Goal: Find specific page/section

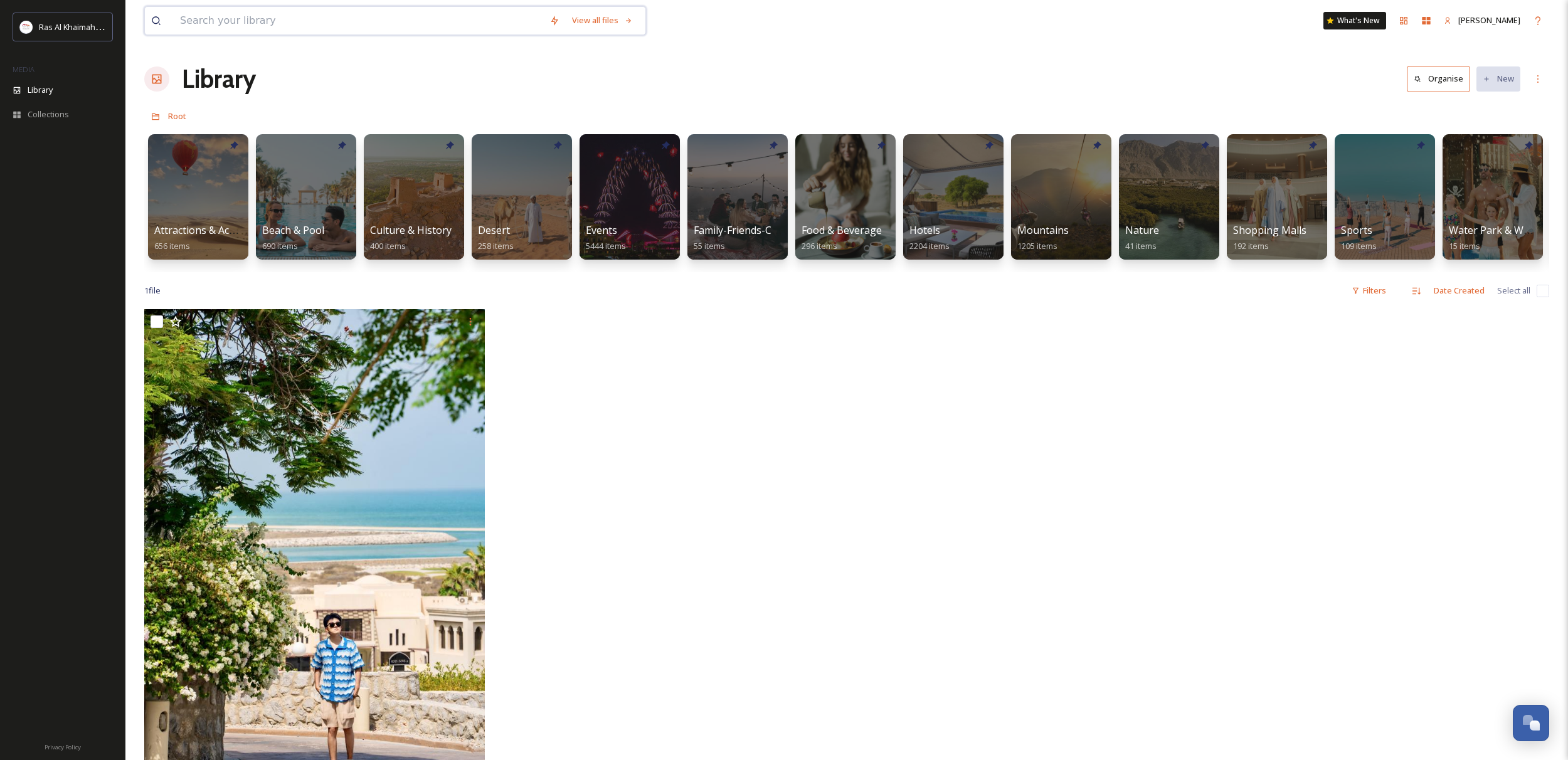
click at [308, 22] on input at bounding box center [359, 21] width 370 height 28
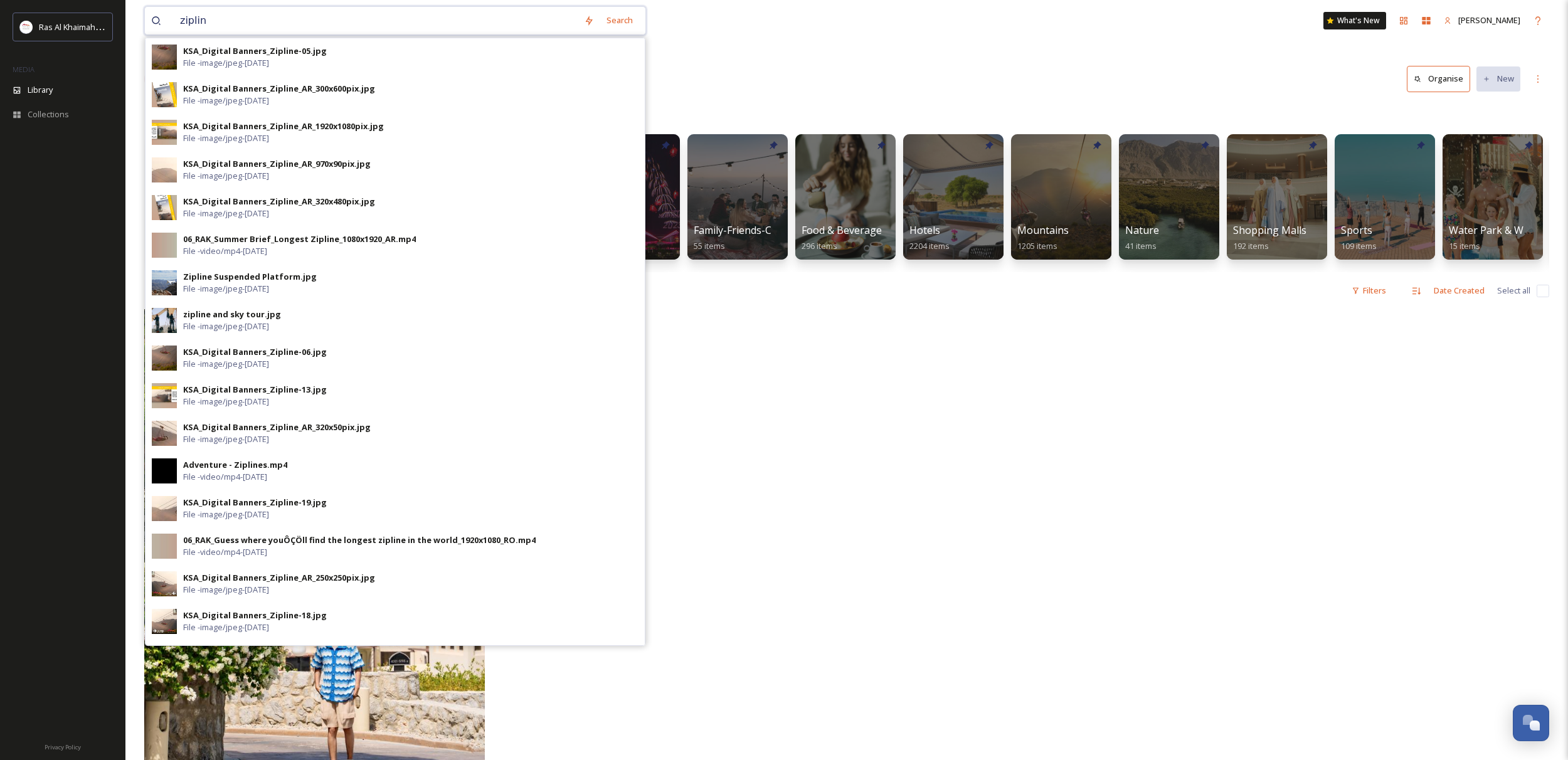
type input "zipline"
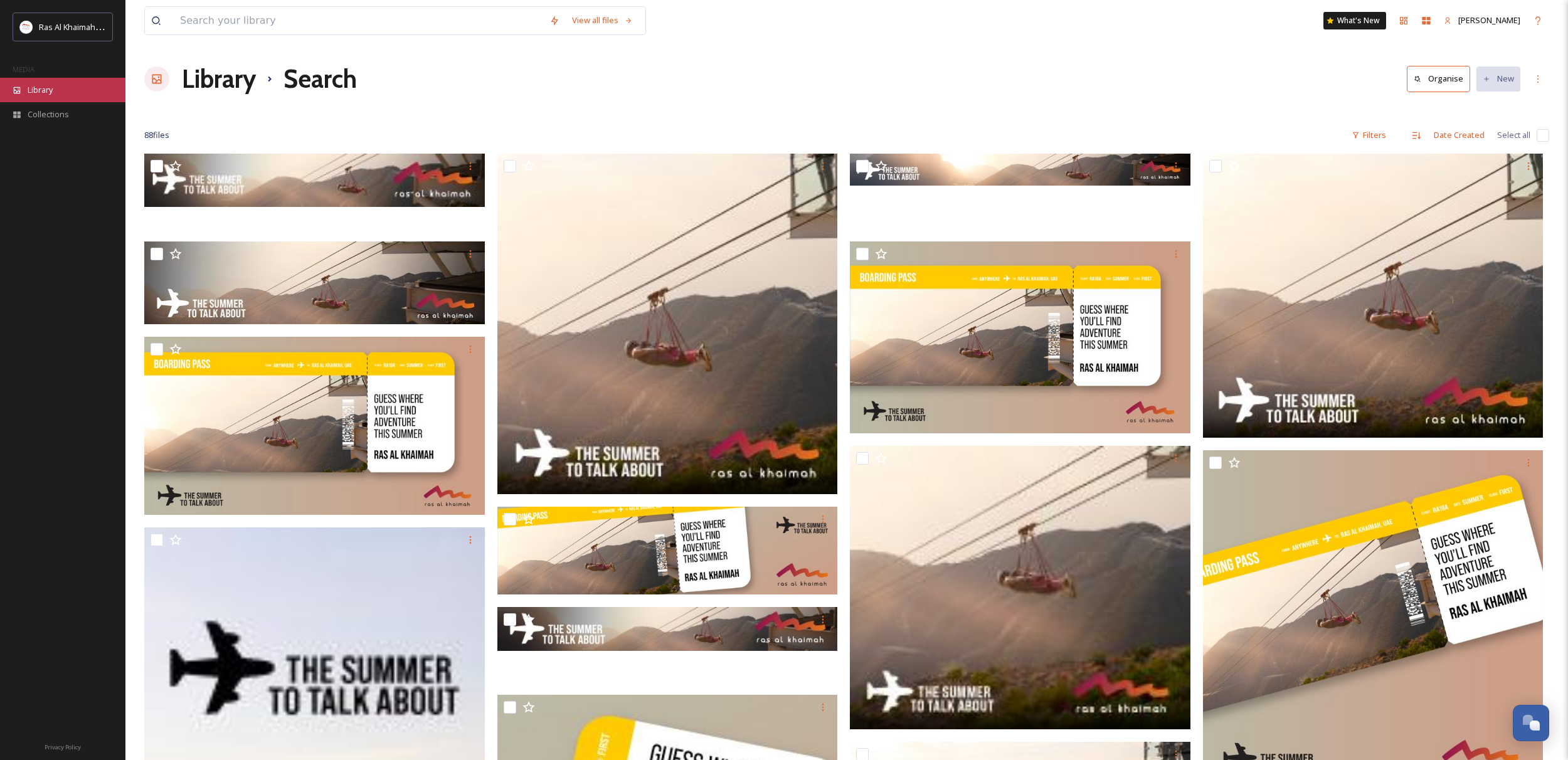
click at [38, 85] on span "Library" at bounding box center [40, 90] width 25 height 12
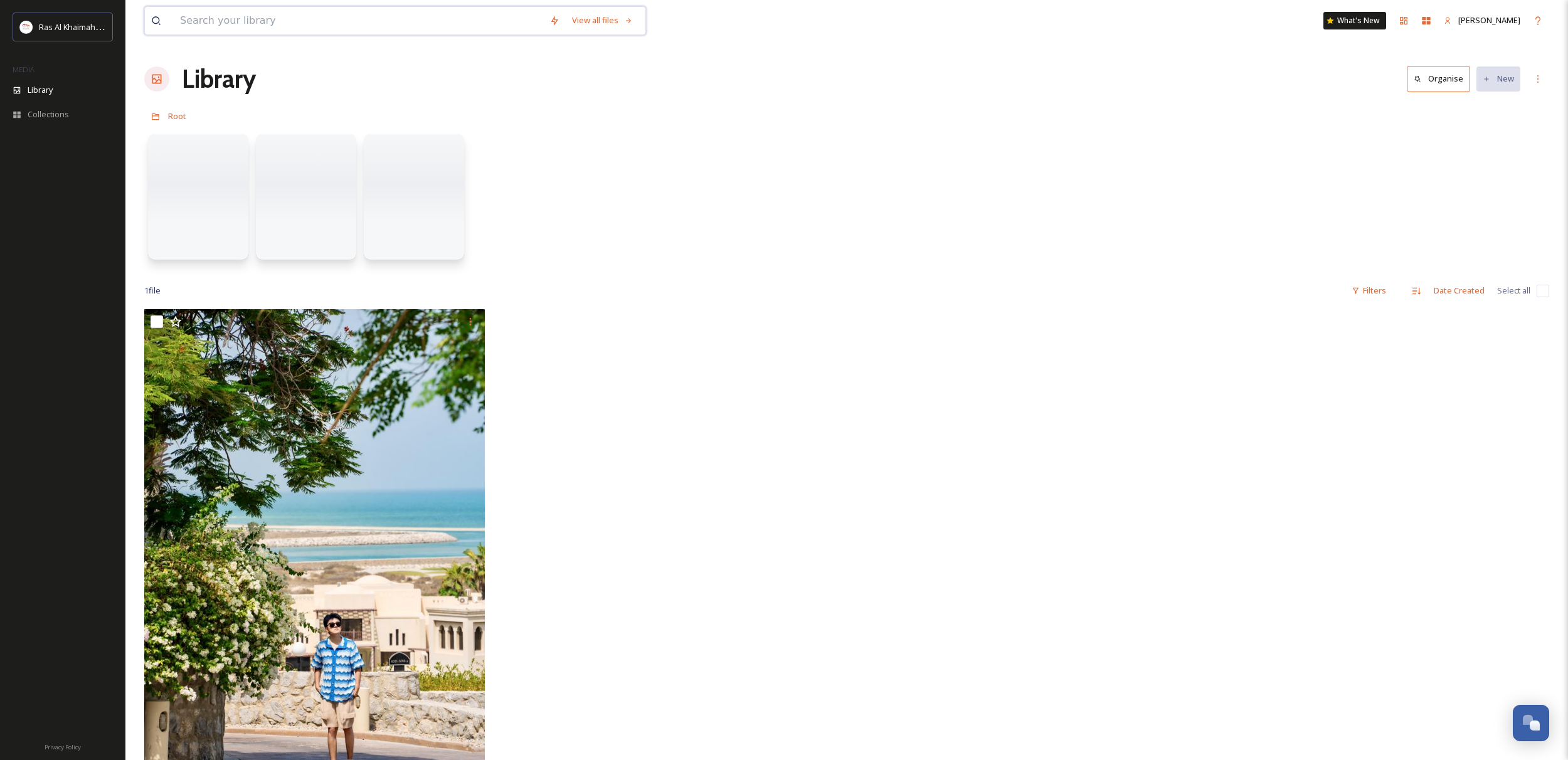
click at [313, 22] on input at bounding box center [359, 21] width 370 height 28
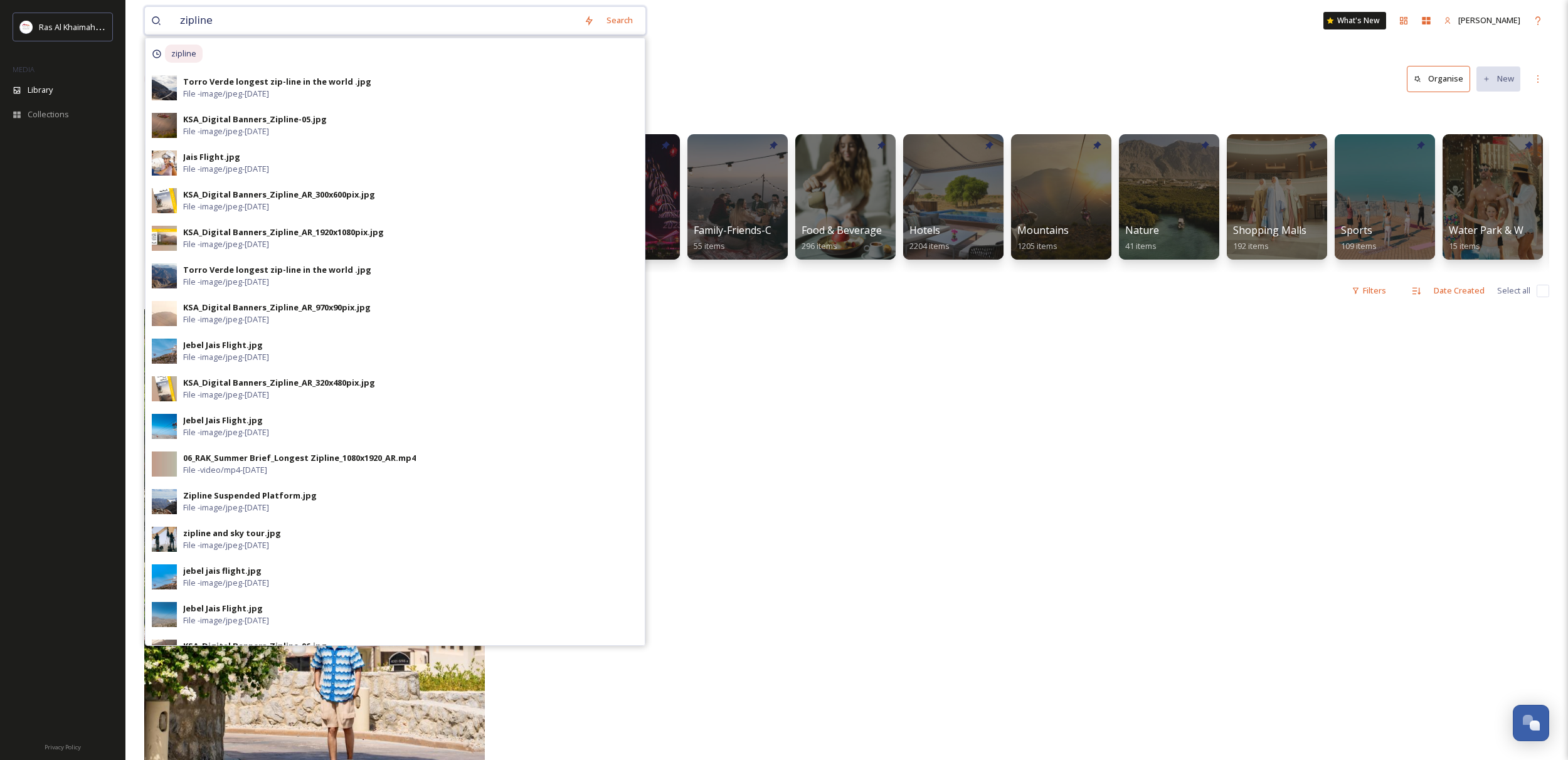
click at [266, 22] on input "zipline" at bounding box center [376, 21] width 404 height 28
type input "zipline"
click at [1037, 242] on span "1205 items" at bounding box center [1037, 246] width 41 height 11
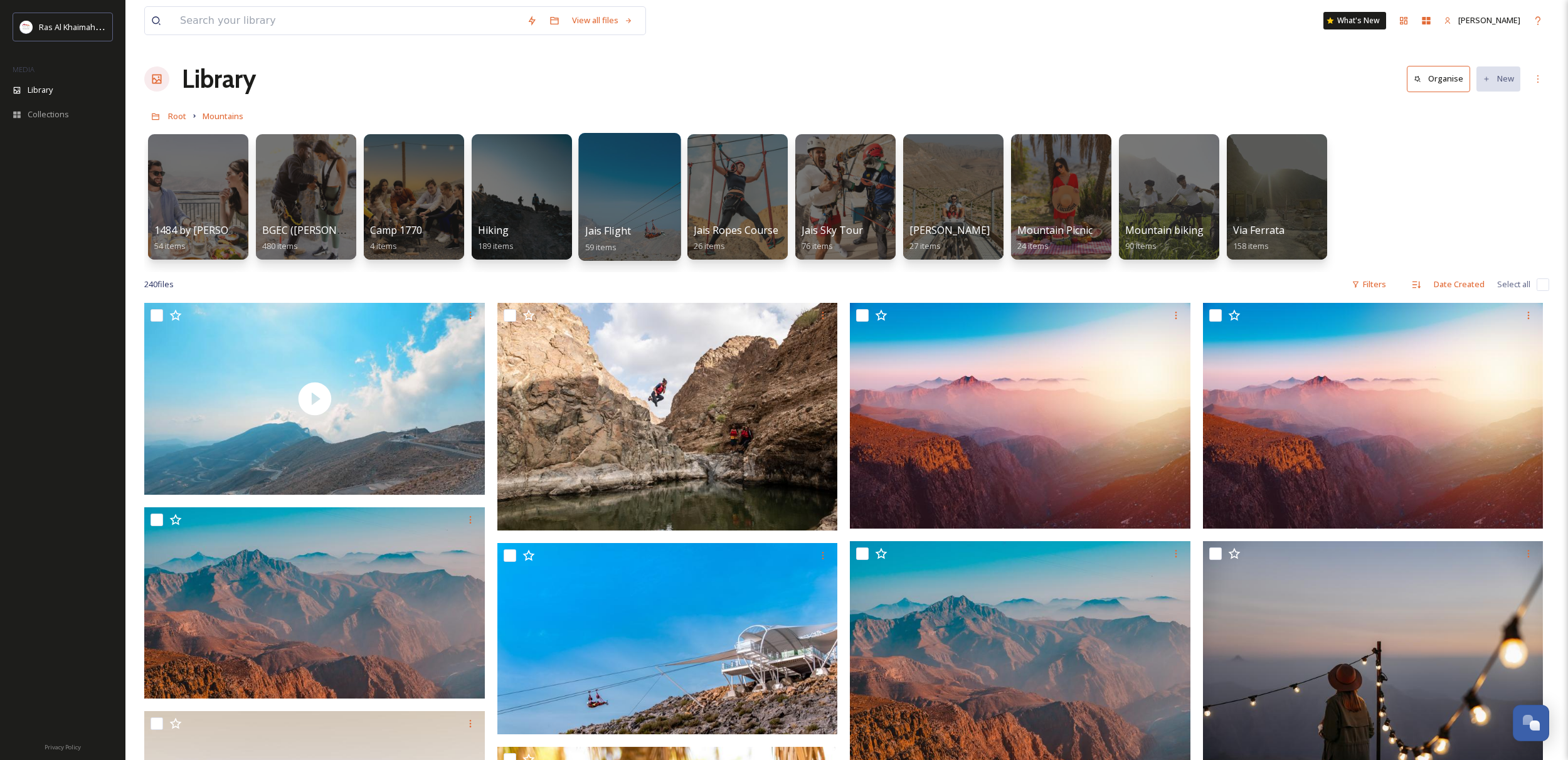
click at [638, 204] on div at bounding box center [629, 197] width 102 height 128
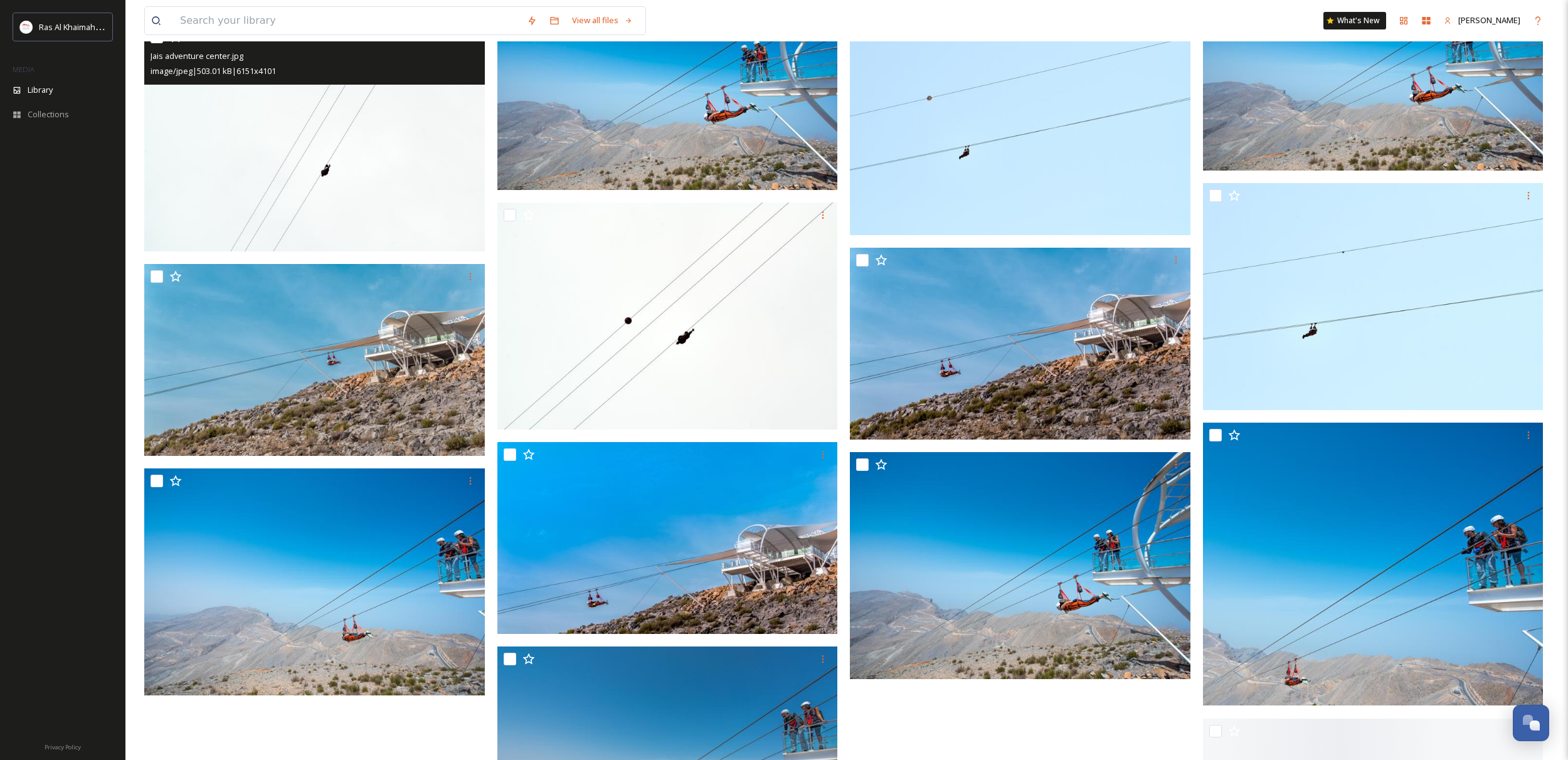
scroll to position [3043, 0]
